Goal: Check status: Check status

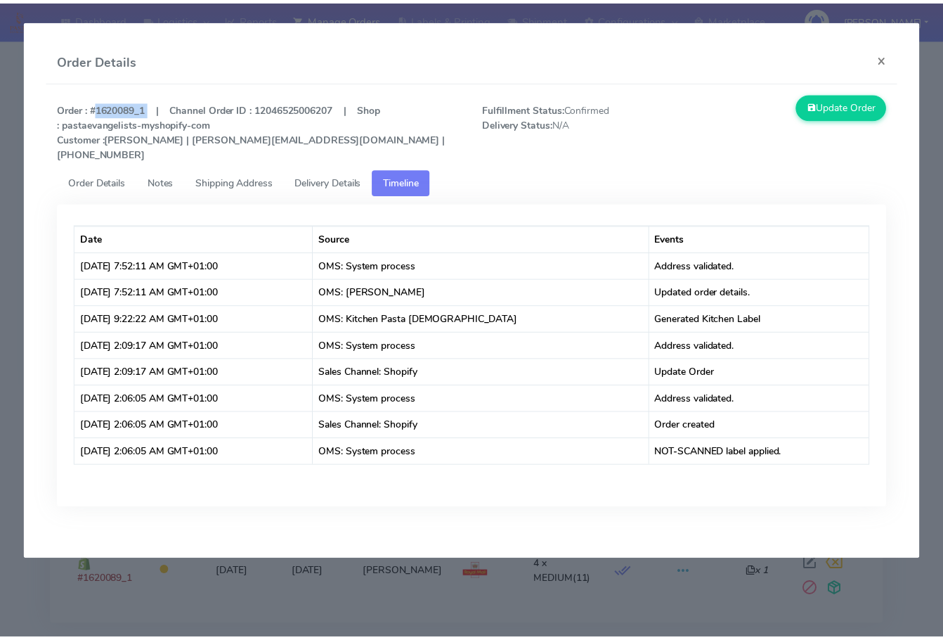
scroll to position [70, 0]
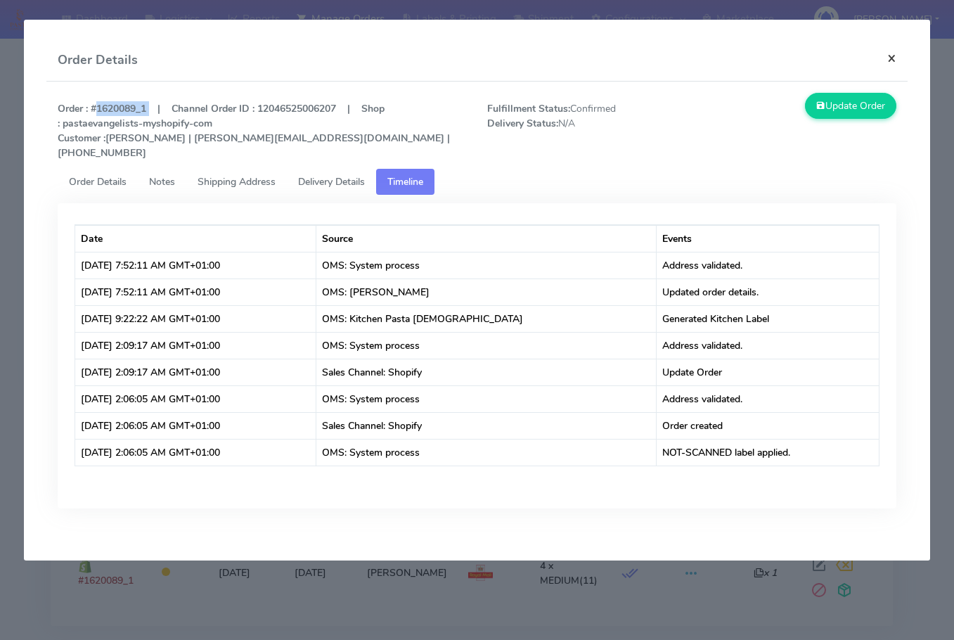
drag, startPoint x: 898, startPoint y: 57, endPoint x: 792, endPoint y: 98, distance: 114.4
click at [898, 57] on button "×" at bounding box center [892, 57] width 32 height 37
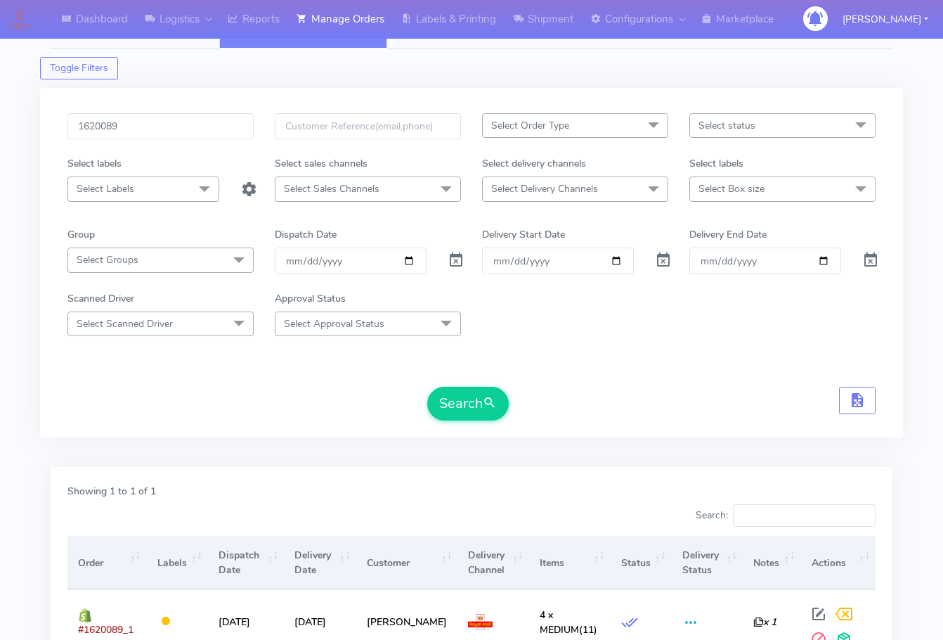
scroll to position [0, 0]
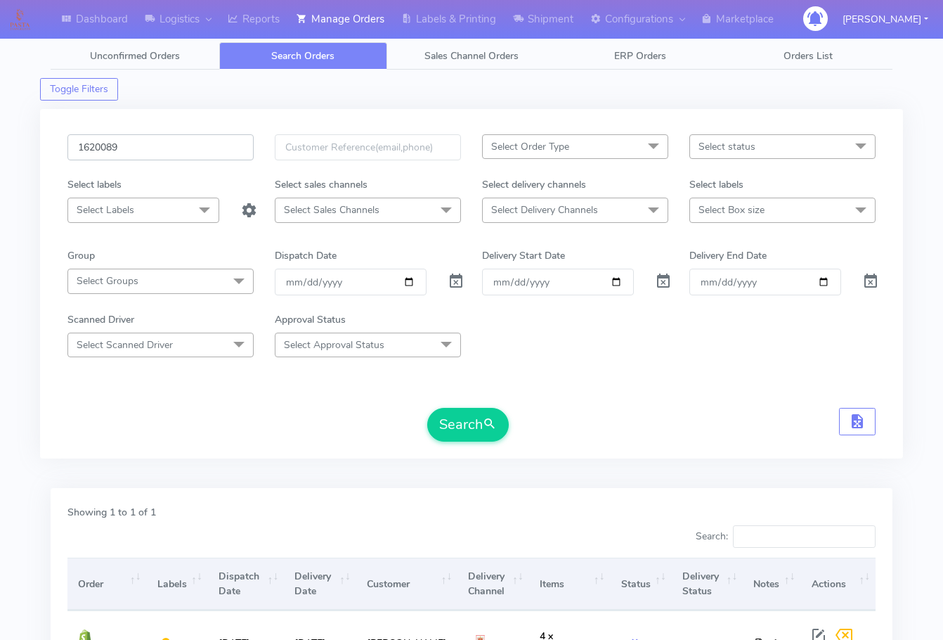
click at [172, 134] on input "1620089" at bounding box center [160, 147] width 186 height 26
paste input "18651"
click at [461, 415] on button "Search" at bounding box center [468, 425] width 82 height 34
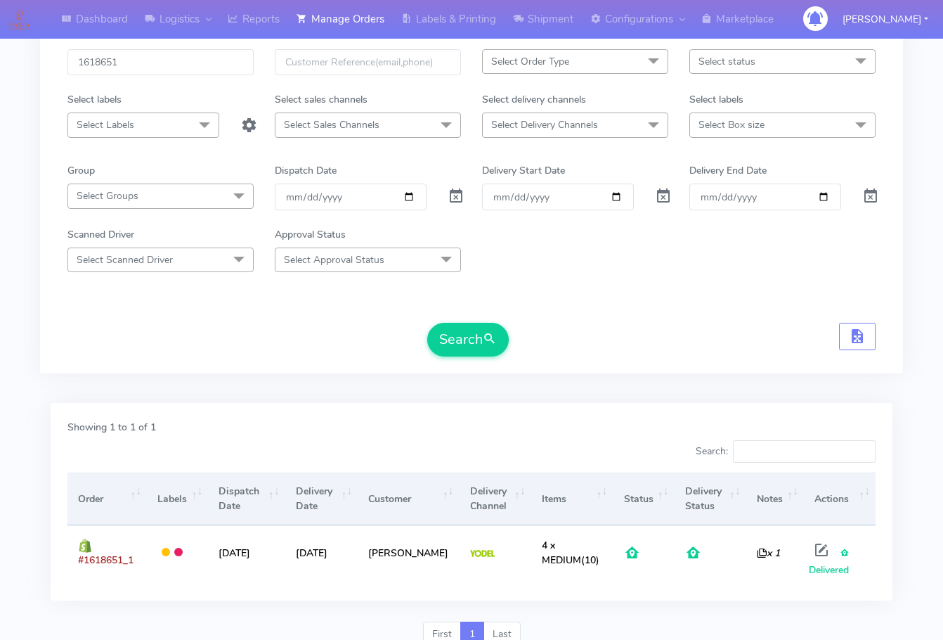
scroll to position [4, 0]
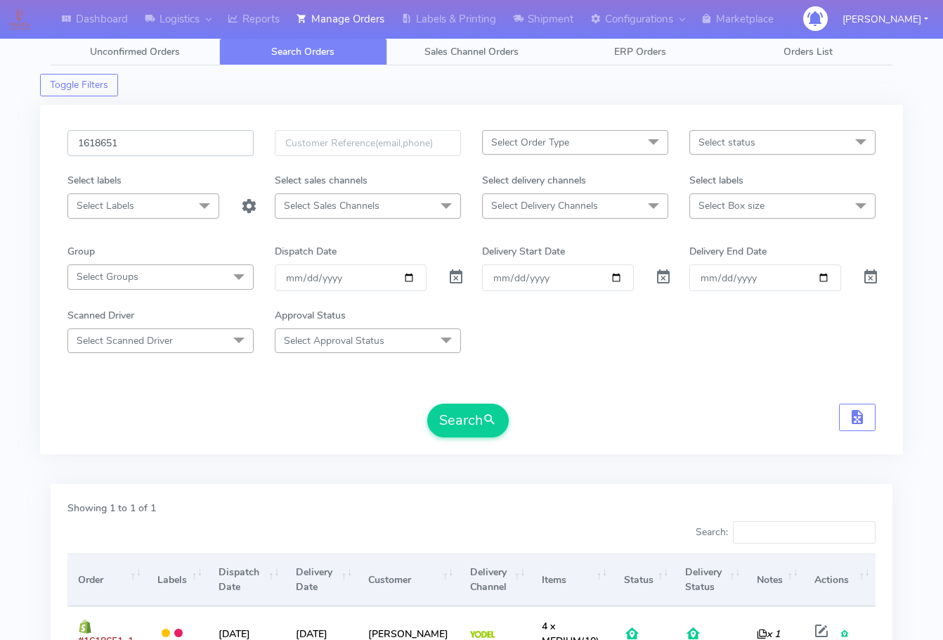
click at [141, 135] on input "1618651" at bounding box center [160, 143] width 186 height 26
paste input "9785"
click at [427, 404] on button "Search" at bounding box center [468, 421] width 82 height 34
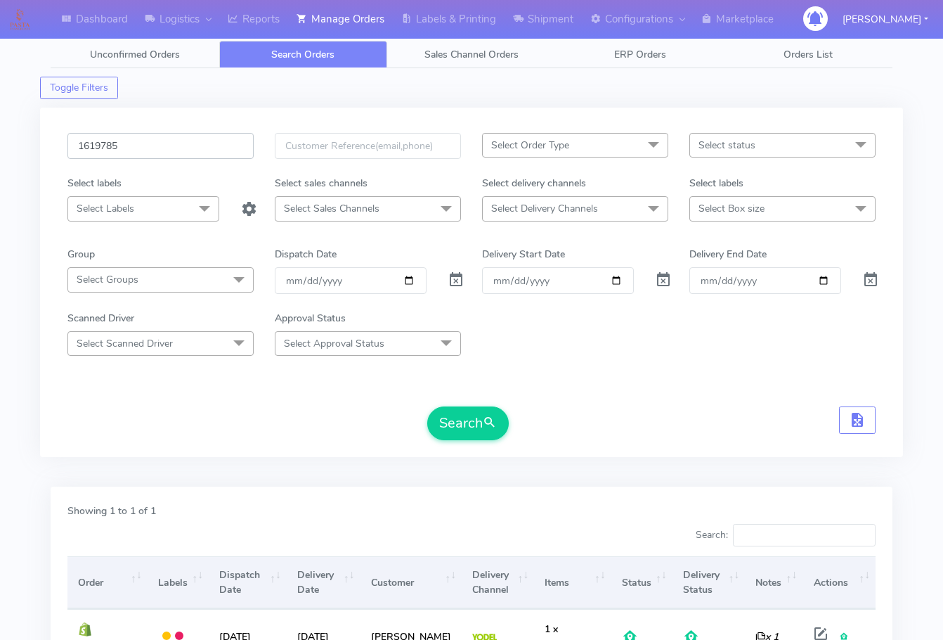
scroll to position [0, 0]
click at [160, 146] on input "1619785" at bounding box center [160, 147] width 186 height 26
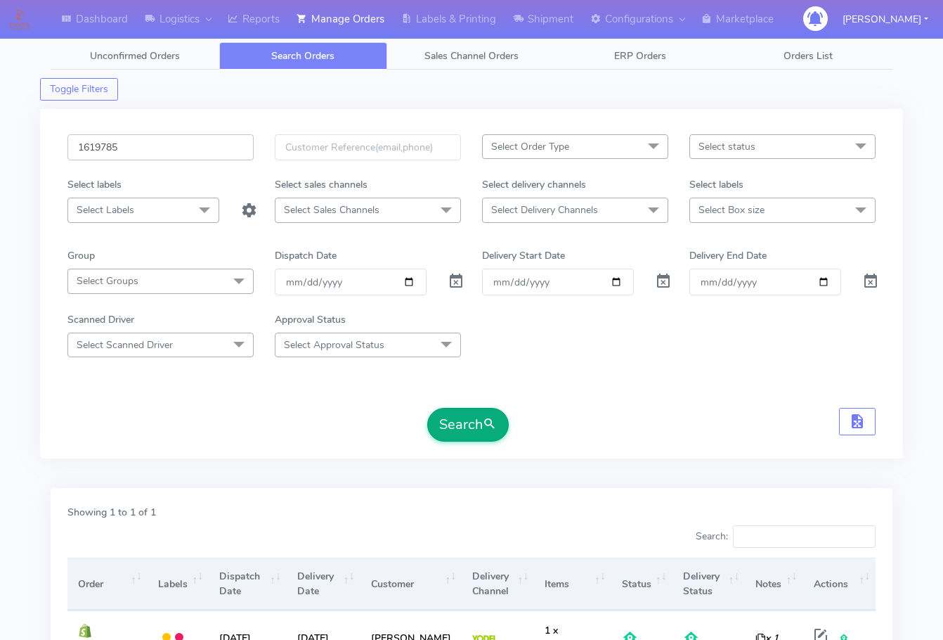
paste input "662A"
type input "1619662A"
click at [456, 430] on button "Search" at bounding box center [468, 425] width 82 height 34
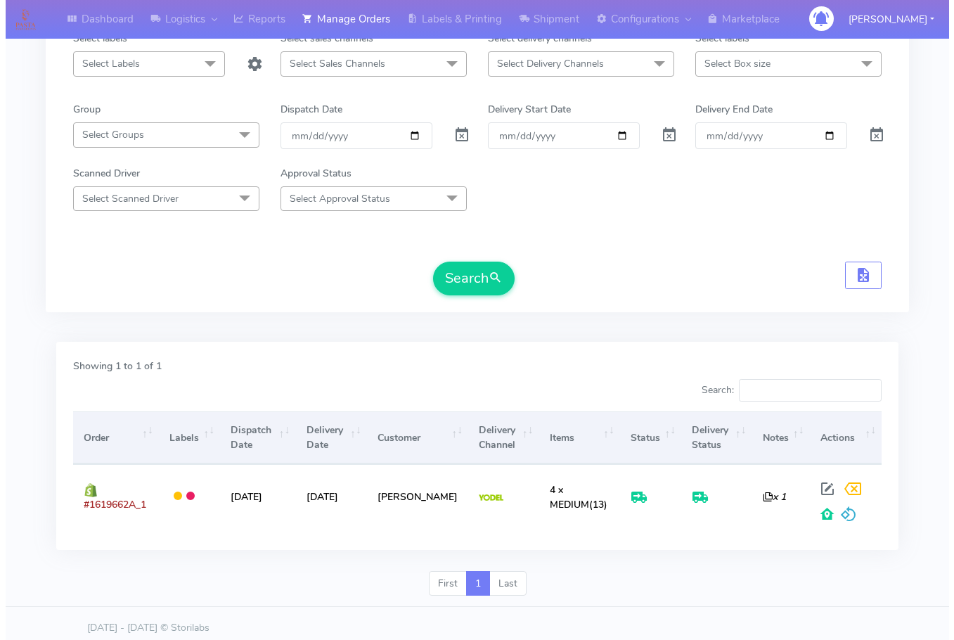
scroll to position [155, 0]
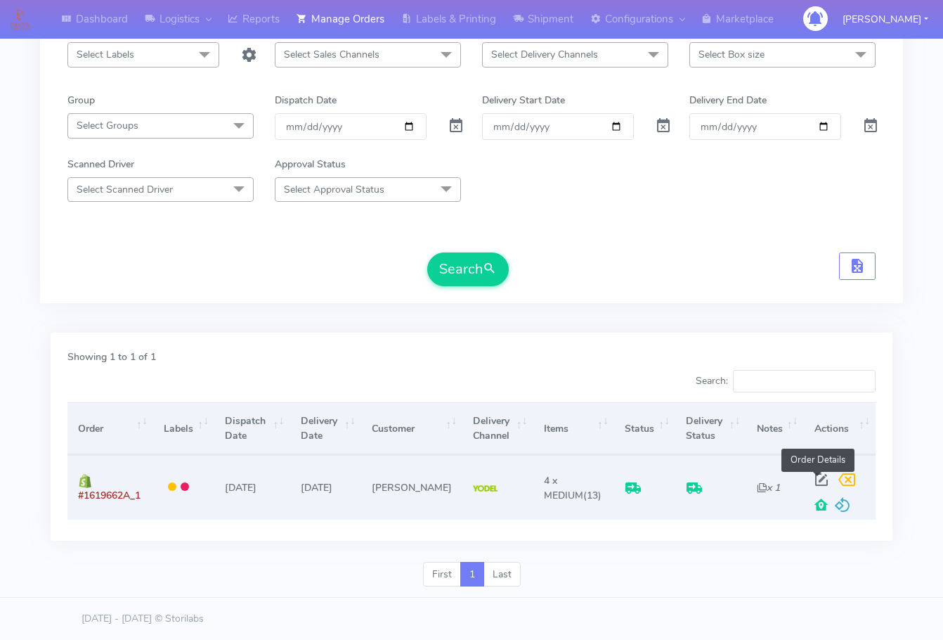
click at [819, 478] on span at bounding box center [821, 482] width 25 height 13
select select "5"
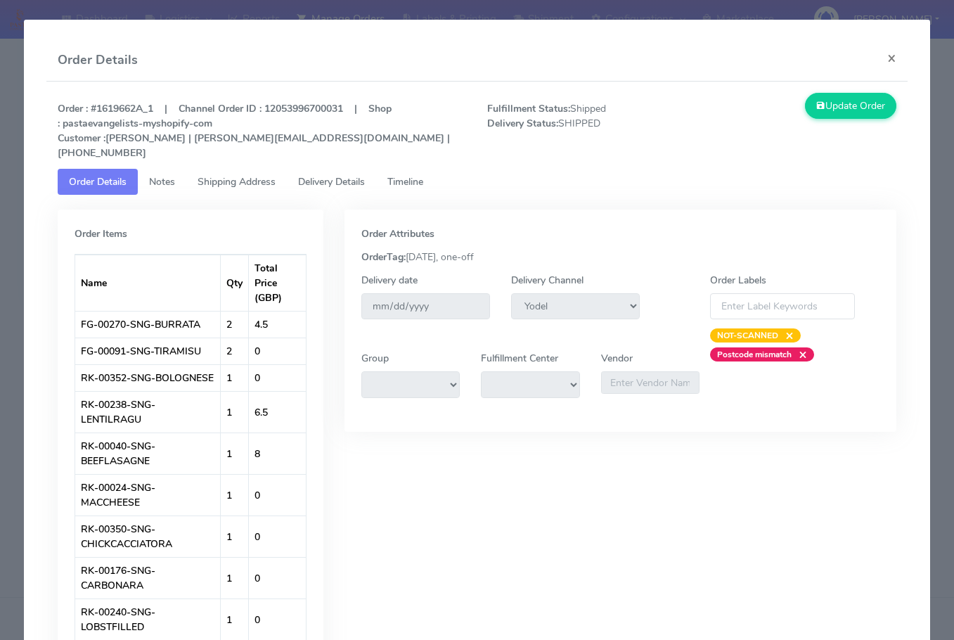
drag, startPoint x: 167, startPoint y: 173, endPoint x: 176, endPoint y: 173, distance: 8.4
click at [167, 175] on span "Notes" at bounding box center [162, 181] width 26 height 13
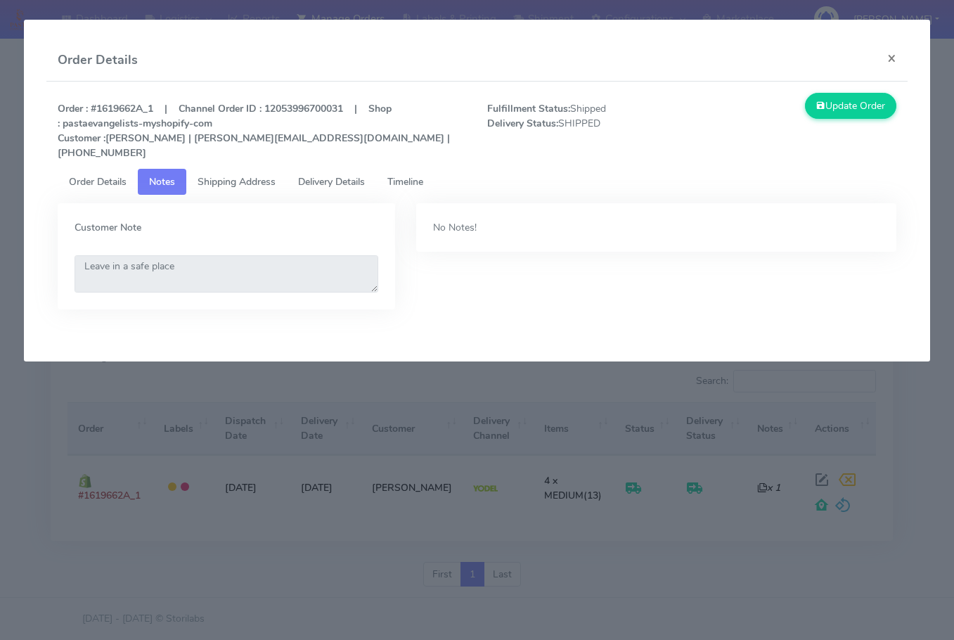
click at [242, 175] on span "Shipping Address" at bounding box center [237, 181] width 78 height 13
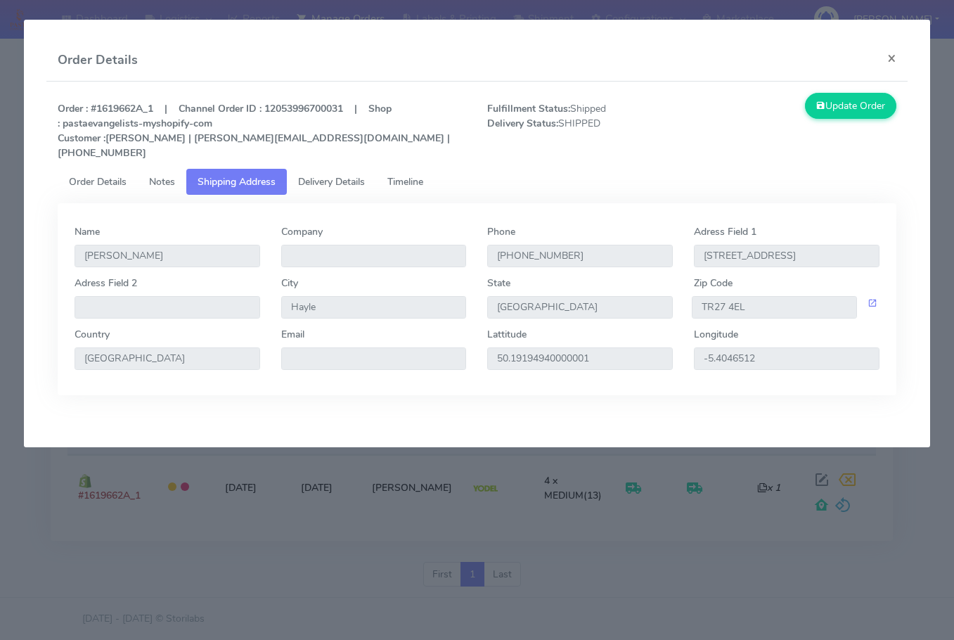
click at [317, 175] on span "Delivery Details" at bounding box center [331, 181] width 67 height 13
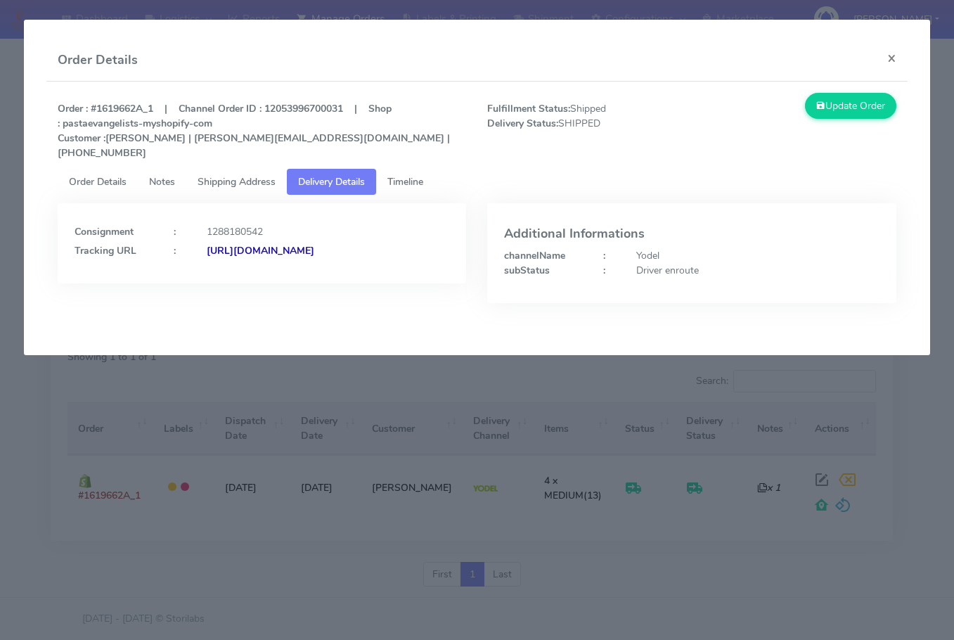
click at [276, 252] on strong "[URL][DOMAIN_NAME]" at bounding box center [261, 250] width 108 height 13
click at [226, 175] on span "Shipping Address" at bounding box center [237, 181] width 78 height 13
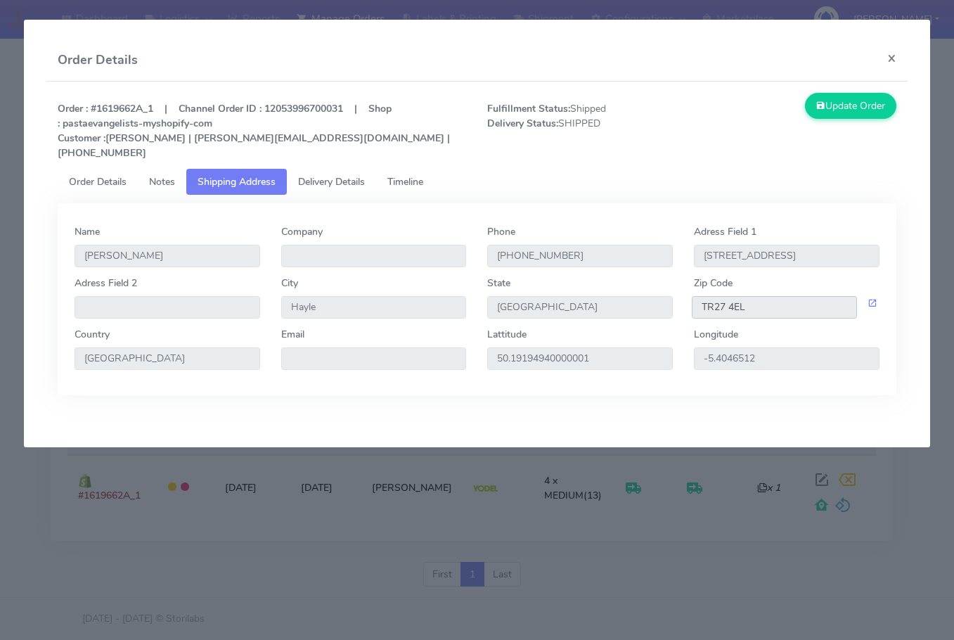
click at [752, 296] on input "TR27 4EL" at bounding box center [774, 307] width 165 height 22
click at [894, 59] on button "×" at bounding box center [892, 57] width 32 height 37
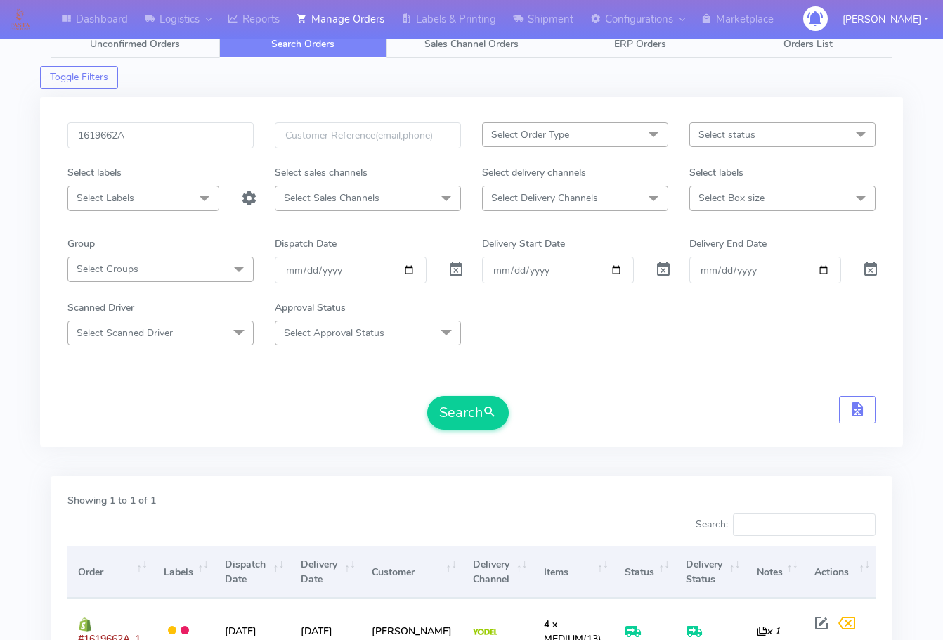
scroll to position [0, 0]
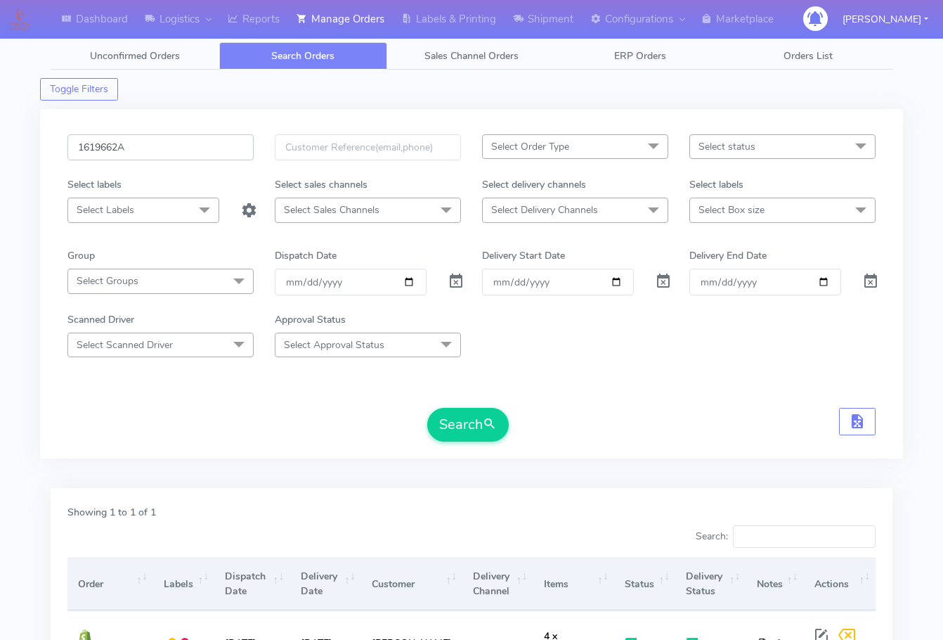
click at [182, 155] on input "1619662A" at bounding box center [160, 147] width 186 height 26
paste input "22187"
click at [444, 414] on button "Search" at bounding box center [468, 425] width 82 height 34
click at [173, 151] on input "1622187" at bounding box center [160, 147] width 186 height 26
paste input "18855"
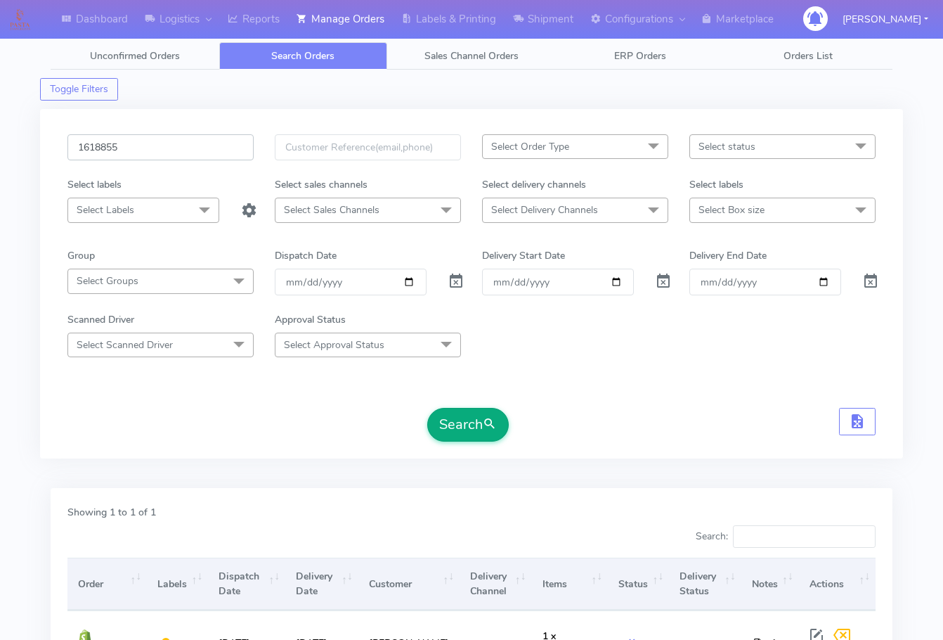
type input "1618855"
click at [463, 423] on button "Search" at bounding box center [468, 425] width 82 height 34
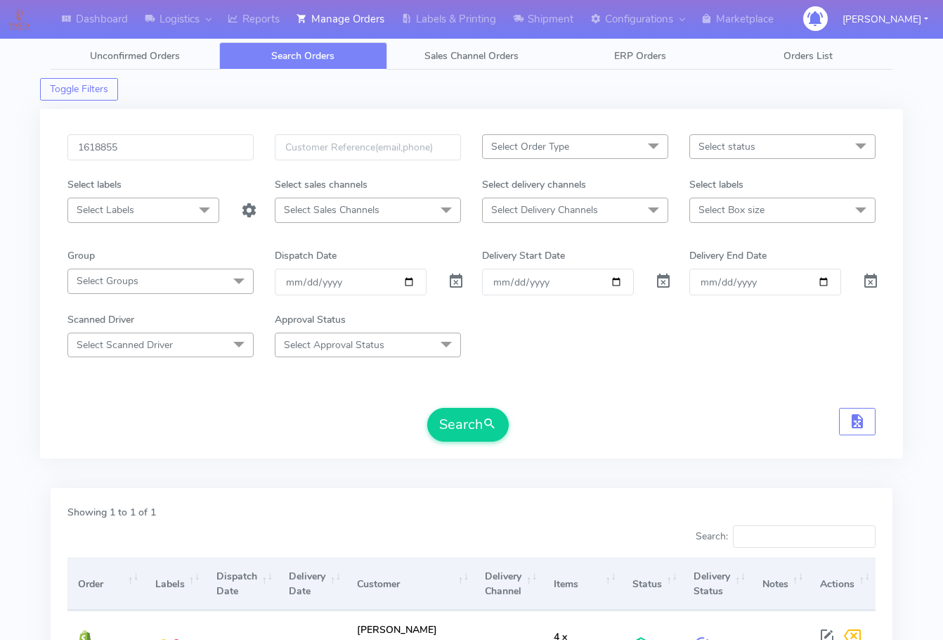
click at [36, 437] on div "Dashboard Logistics London Logistics Reports Manage Orders Labels & Printing Sh…" at bounding box center [471, 390] width 943 height 730
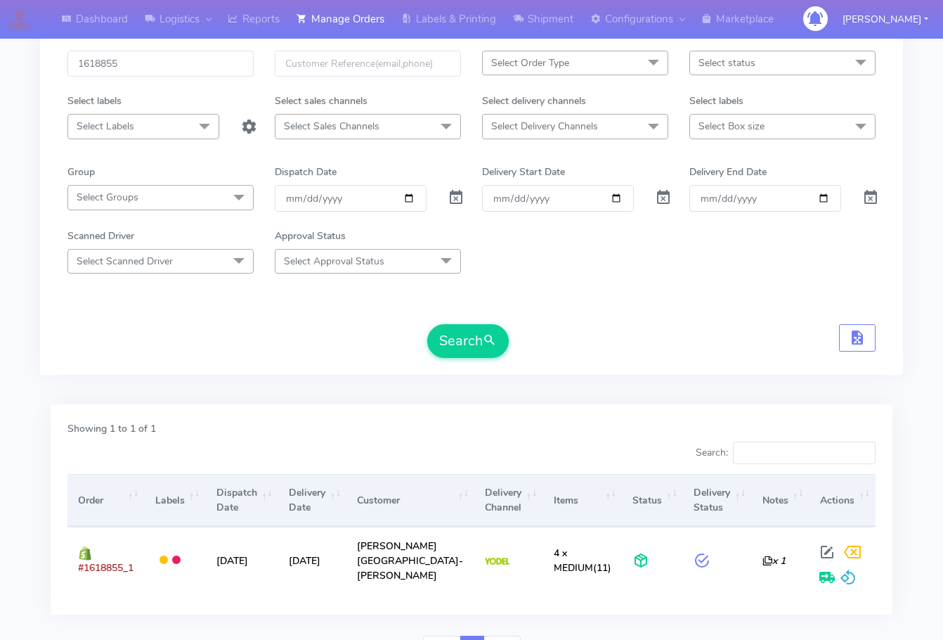
scroll to position [155, 0]
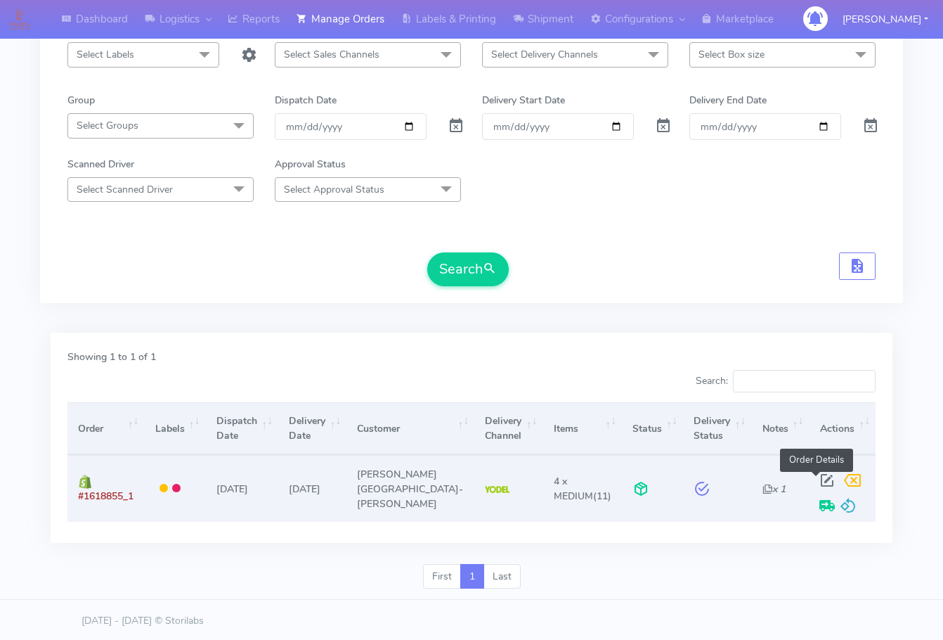
click at [819, 480] on span at bounding box center [827, 483] width 25 height 13
select select "5"
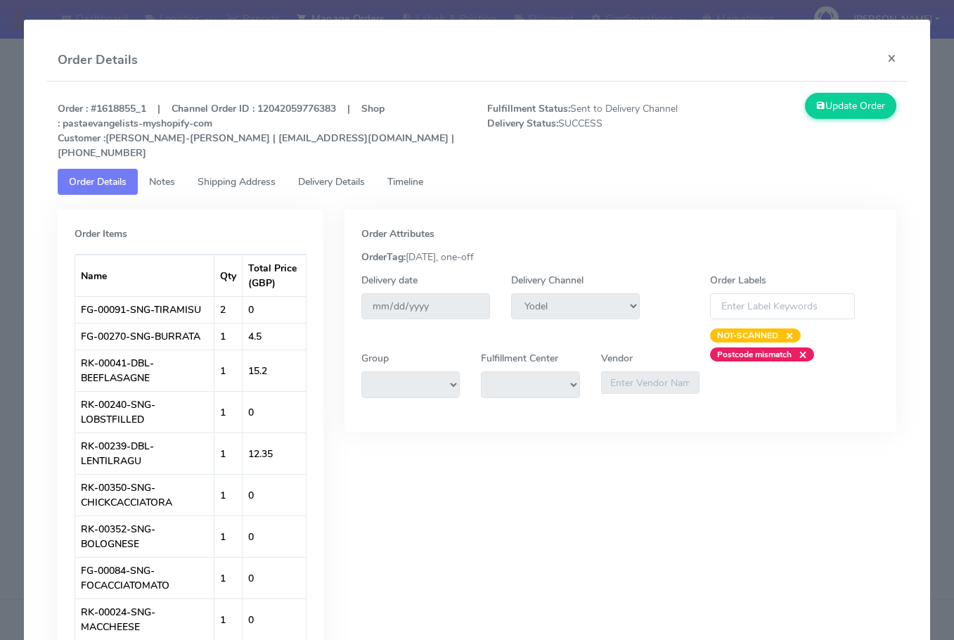
click at [339, 175] on span "Delivery Details" at bounding box center [331, 181] width 67 height 13
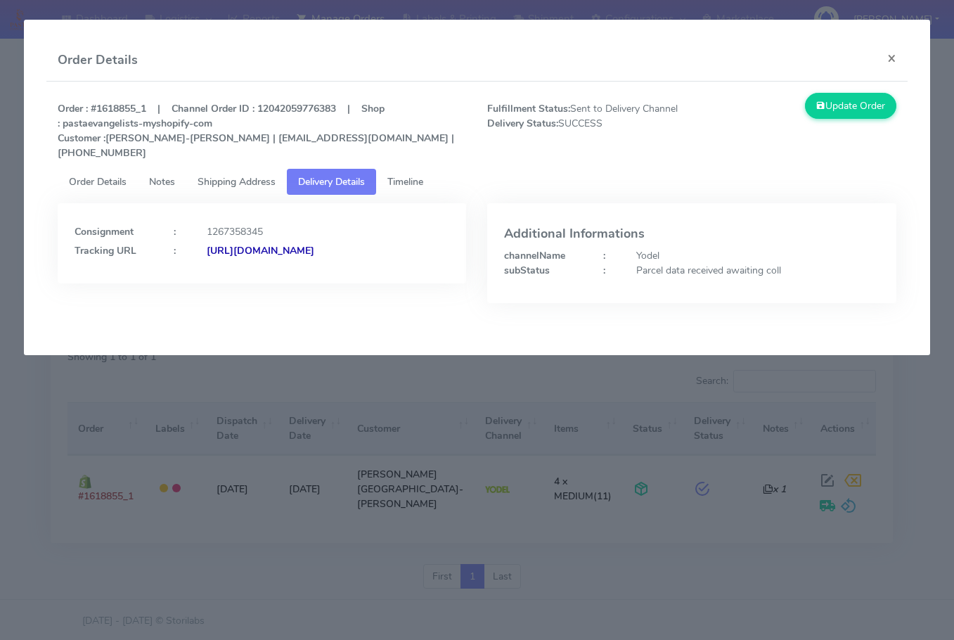
click at [287, 169] on link "Shipping Address" at bounding box center [236, 182] width 101 height 26
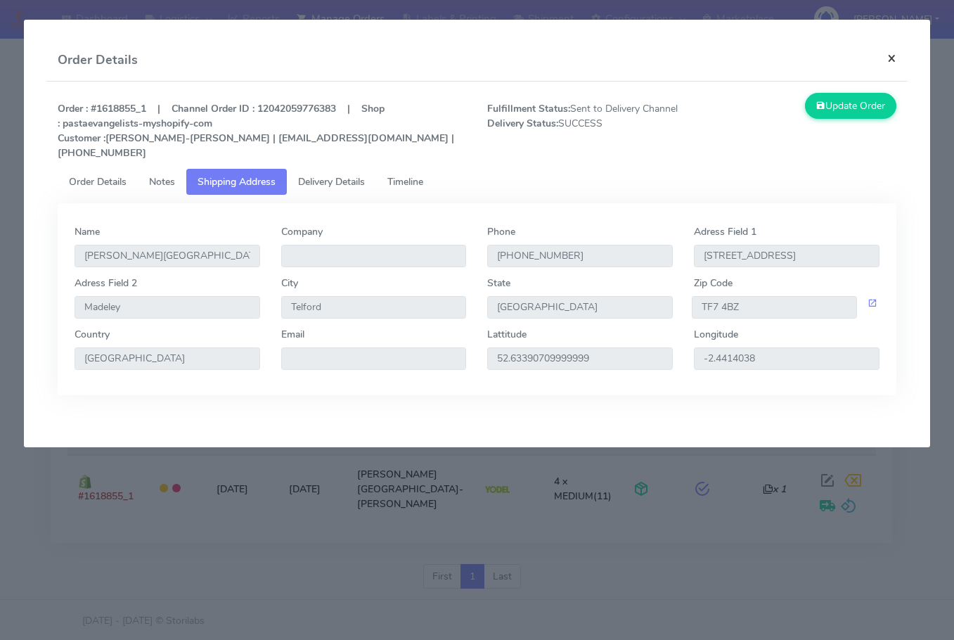
click at [895, 60] on button "×" at bounding box center [892, 57] width 32 height 37
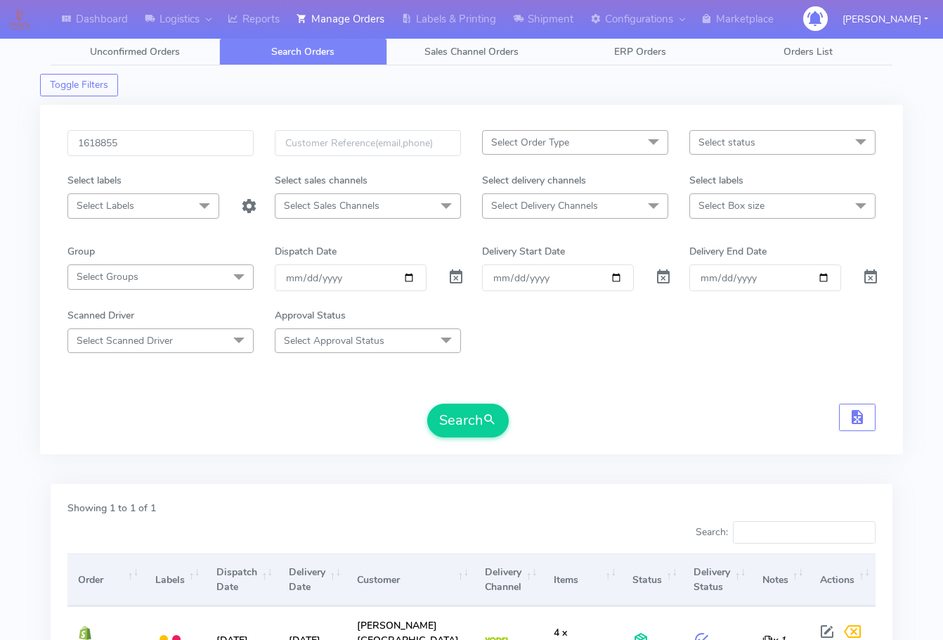
scroll to position [0, 0]
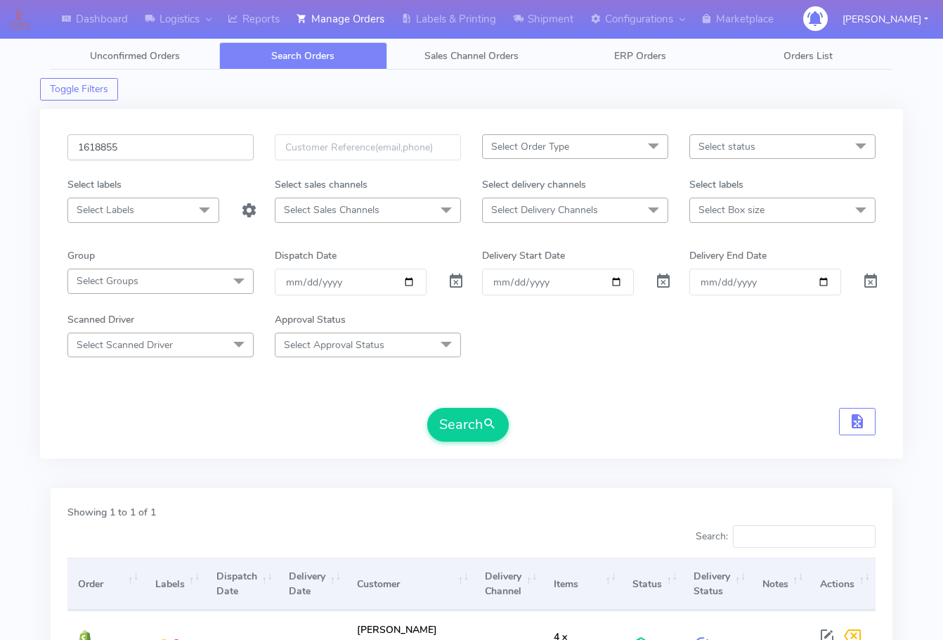
click at [169, 150] on input "1618855" at bounding box center [160, 147] width 186 height 26
paste input "9307"
type input "1619307"
click at [444, 413] on button "Search" at bounding box center [468, 425] width 82 height 34
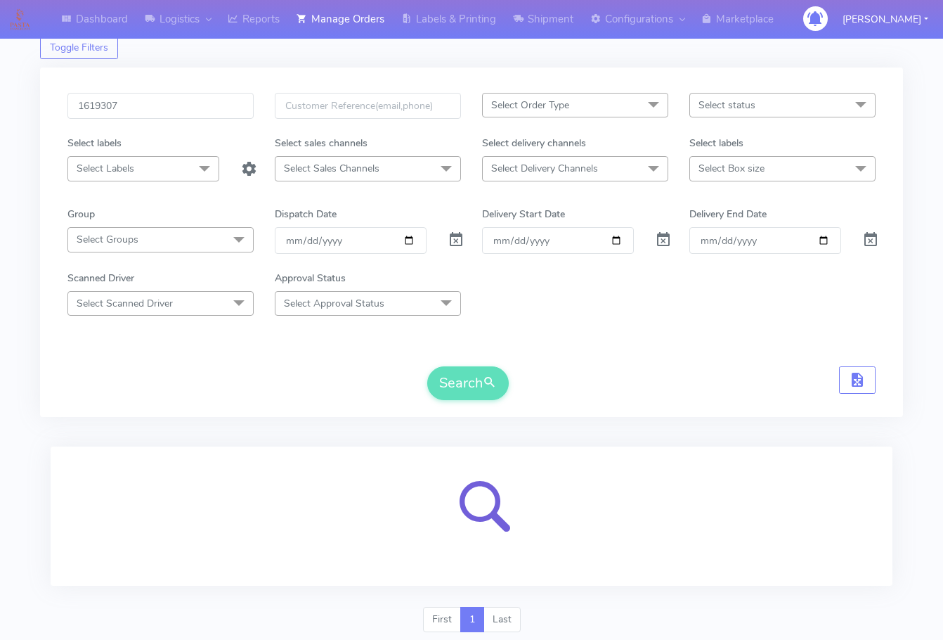
scroll to position [87, 0]
